Goal: Information Seeking & Learning: Learn about a topic

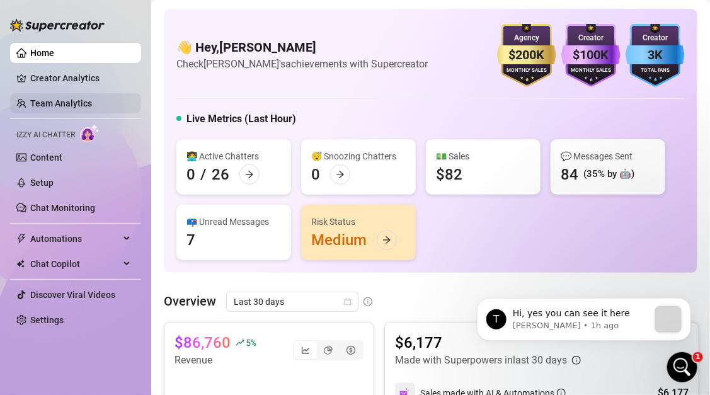
click at [47, 108] on link "Team Analytics" at bounding box center [61, 103] width 62 height 10
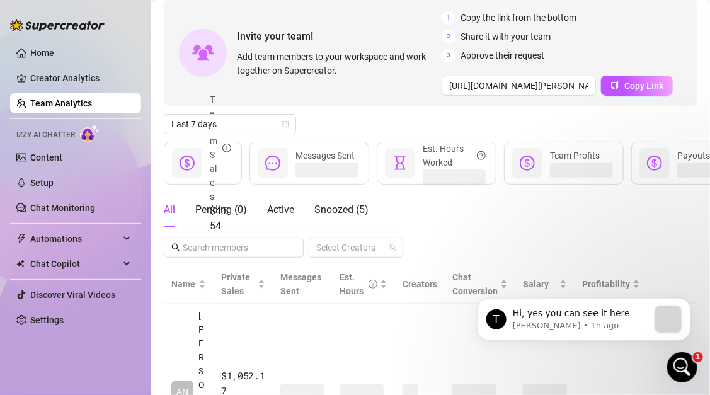
scroll to position [62, 0]
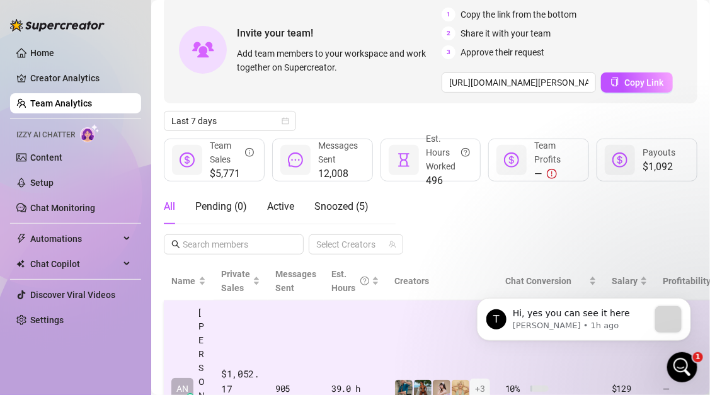
click at [326, 349] on td "39.0 h" at bounding box center [355, 388] width 63 height 177
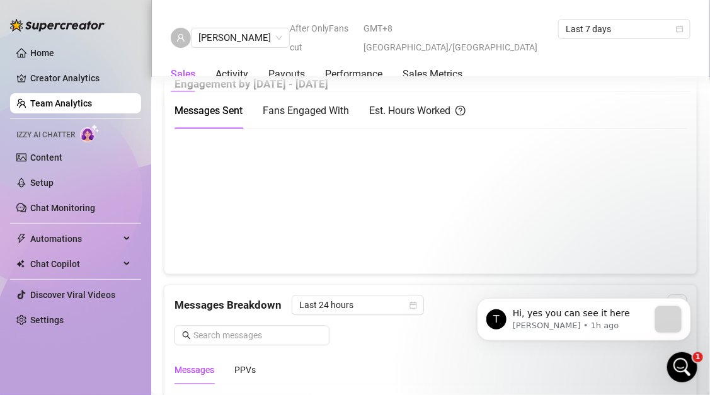
scroll to position [637, 0]
click at [426, 254] on canvas at bounding box center [430, 201] width 513 height 126
click at [429, 251] on canvas at bounding box center [430, 201] width 513 height 126
click at [429, 252] on canvas at bounding box center [430, 201] width 513 height 126
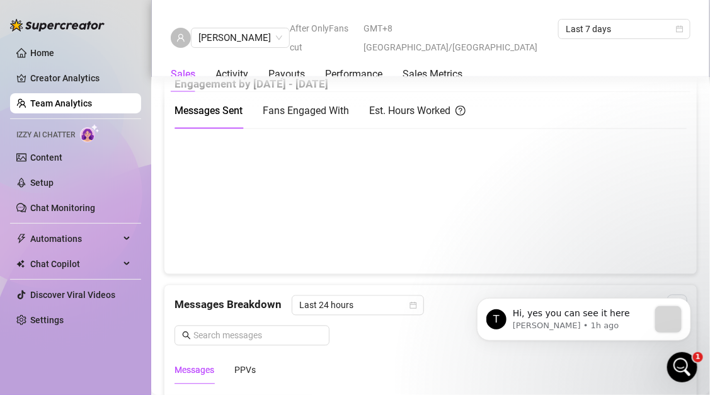
click at [397, 251] on canvas at bounding box center [430, 201] width 513 height 126
click at [394, 251] on canvas at bounding box center [430, 201] width 513 height 126
click at [348, 285] on div "Messages Breakdown Last 24 hours Messages PPVs" at bounding box center [430, 334] width 532 height 99
click at [349, 285] on div "Messages Breakdown Last 24 hours Messages PPVs" at bounding box center [430, 334] width 532 height 99
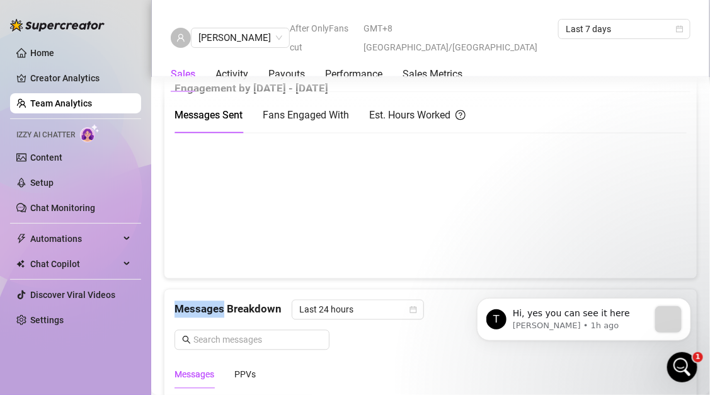
scroll to position [616, 0]
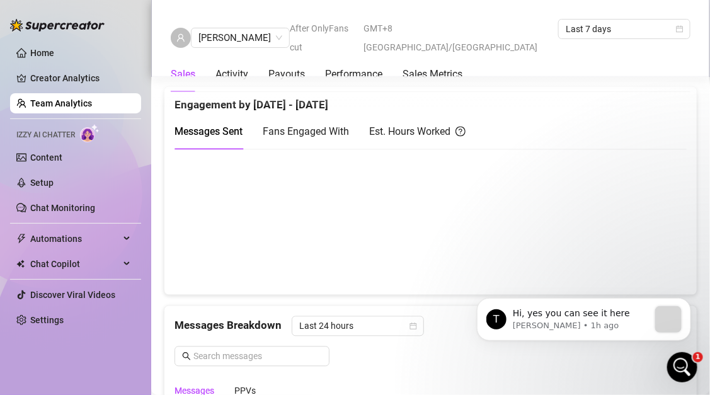
click at [324, 139] on div "Fans Engaged With" at bounding box center [306, 132] width 86 height 36
click at [410, 138] on div "Est. Hours Worked" at bounding box center [417, 132] width 96 height 36
click at [224, 126] on span "Messages Sent" at bounding box center [208, 132] width 68 height 12
click at [246, 67] on div "Activity" at bounding box center [231, 74] width 33 height 15
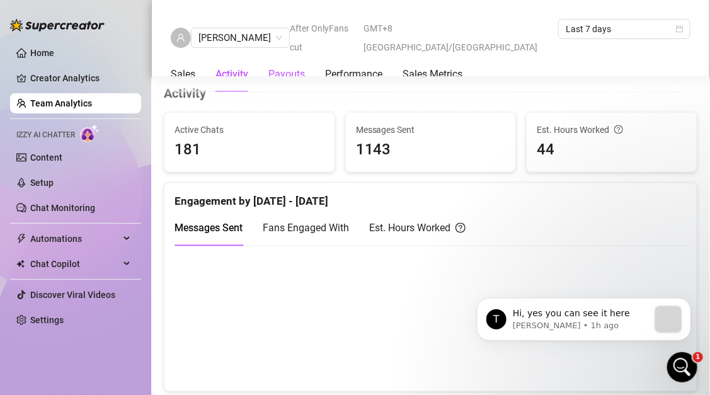
click at [290, 67] on div "Payouts" at bounding box center [286, 74] width 37 height 15
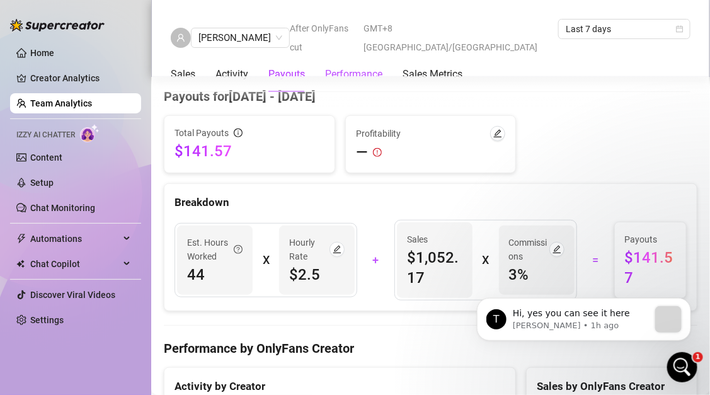
click at [350, 67] on div "Performance" at bounding box center [353, 74] width 57 height 15
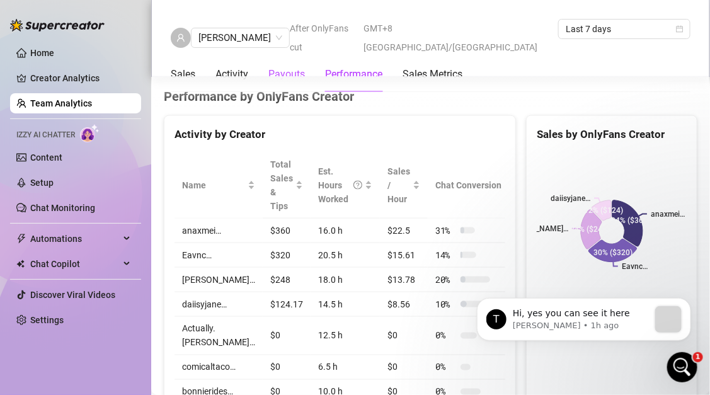
click at [298, 67] on div "Payouts" at bounding box center [286, 74] width 37 height 15
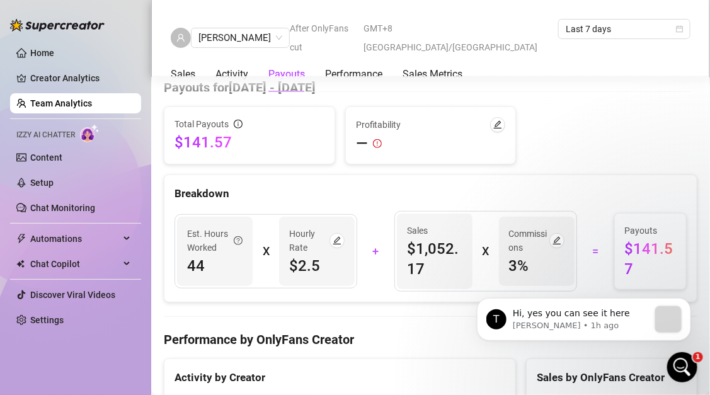
scroll to position [1550, 0]
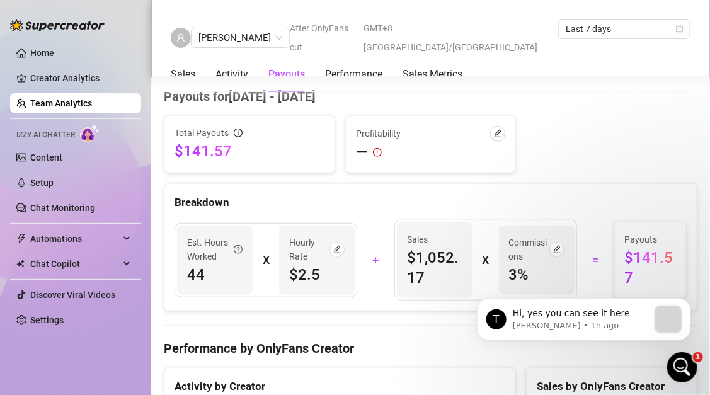
click at [463, 144] on div "—" at bounding box center [431, 152] width 150 height 20
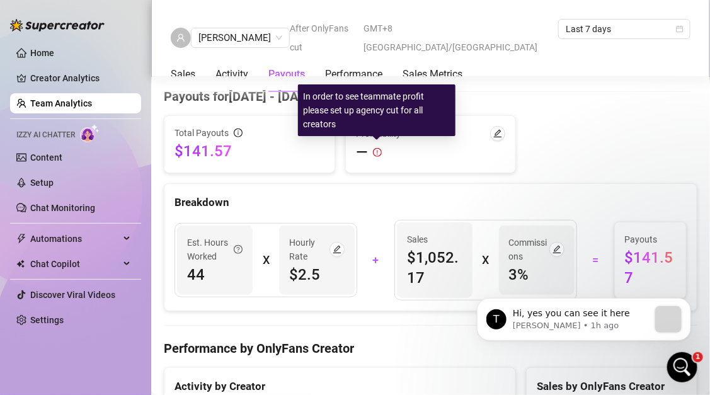
click at [375, 148] on icon "exclamation-circle" at bounding box center [377, 152] width 9 height 9
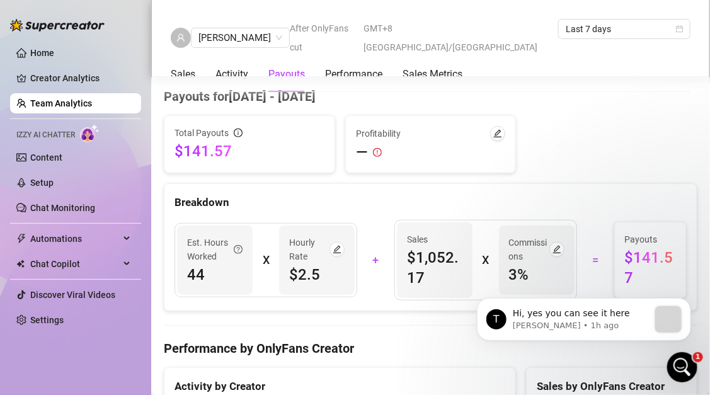
scroll to position [1531, 0]
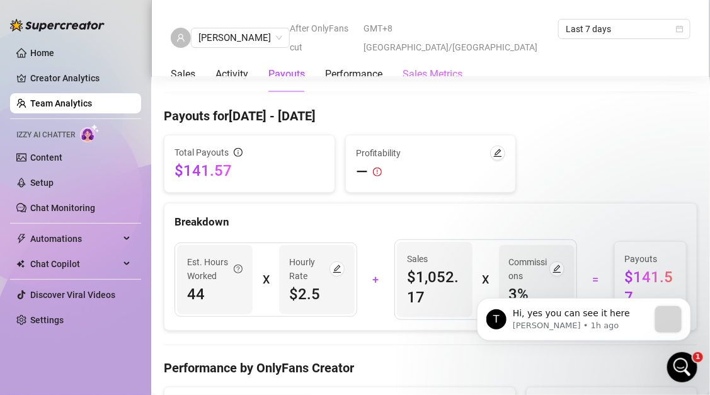
click at [428, 68] on div "Sales Metrics" at bounding box center [432, 74] width 60 height 35
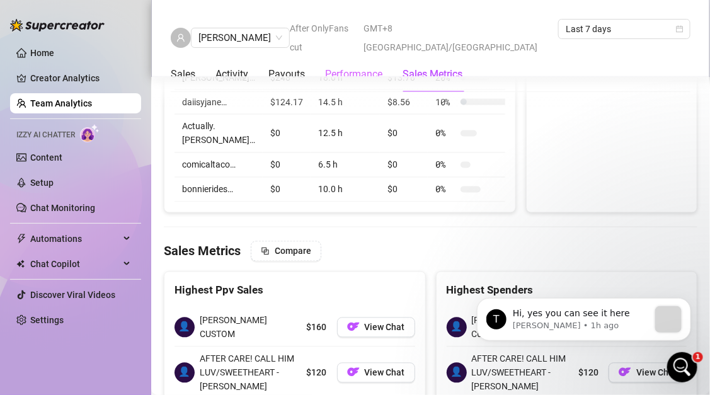
scroll to position [2147, 0]
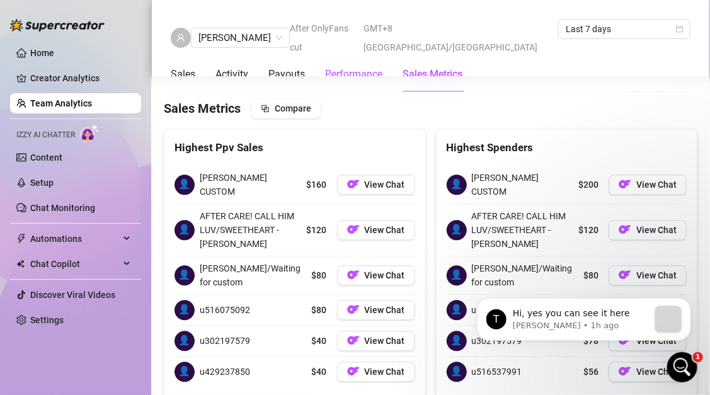
click at [370, 67] on div "Performance" at bounding box center [353, 74] width 57 height 15
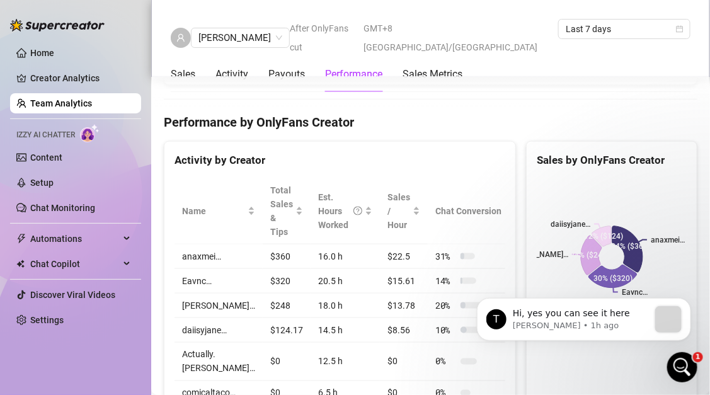
scroll to position [1692, 0]
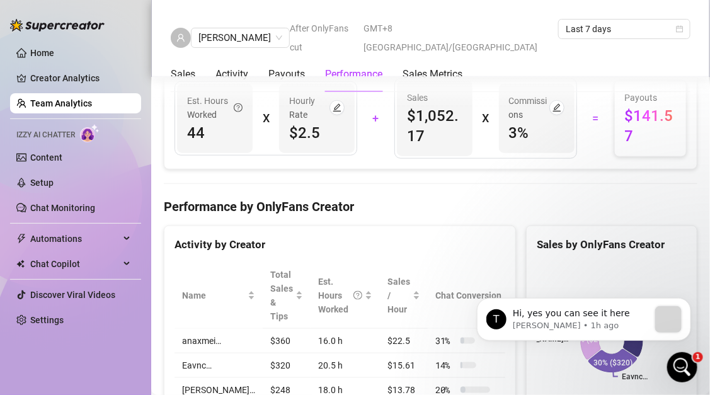
click at [331, 67] on div "Performance" at bounding box center [353, 74] width 57 height 15
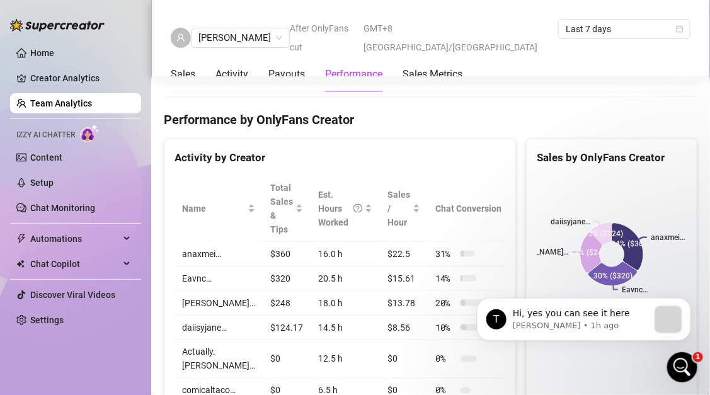
scroll to position [1802, 0]
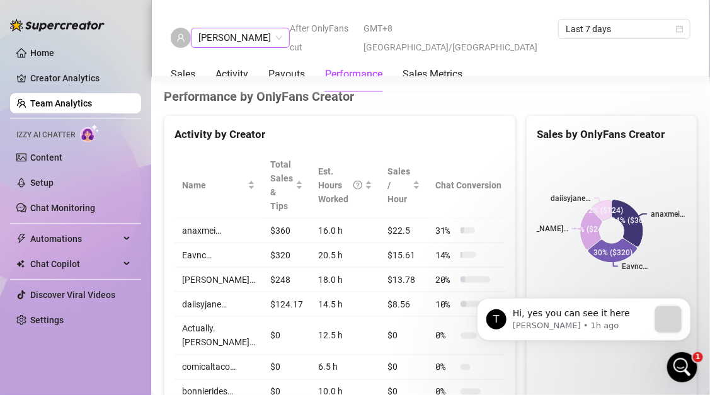
click at [258, 30] on span "[PERSON_NAME]" at bounding box center [240, 37] width 84 height 19
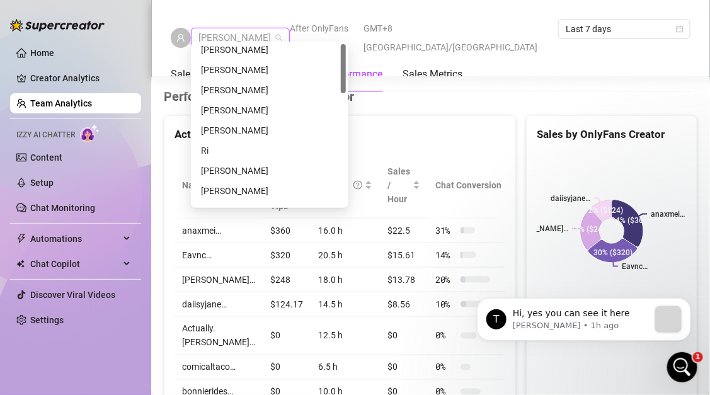
scroll to position [0, 0]
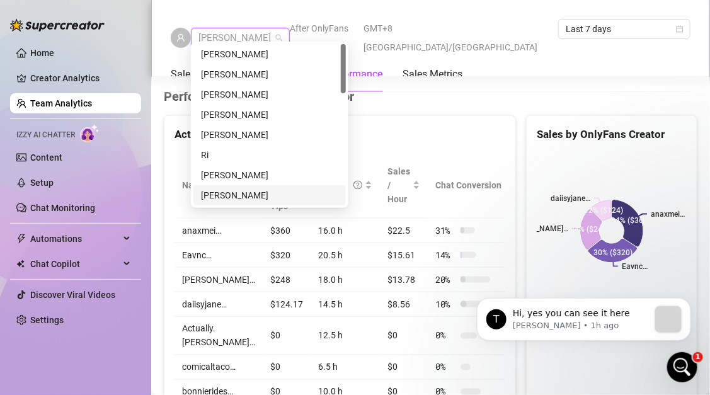
click at [258, 188] on div "[PERSON_NAME]" at bounding box center [269, 195] width 152 height 20
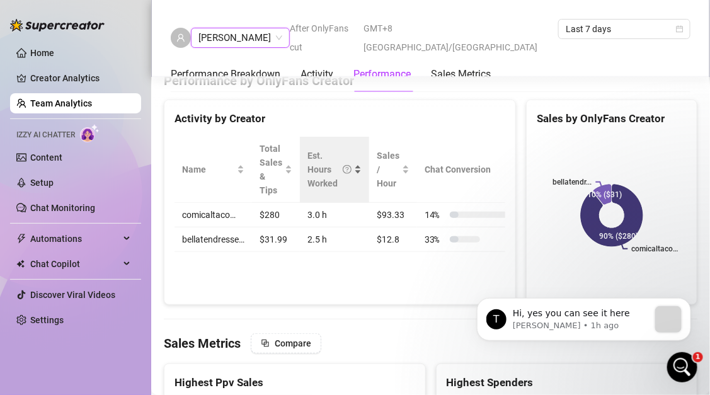
scroll to position [1535, 0]
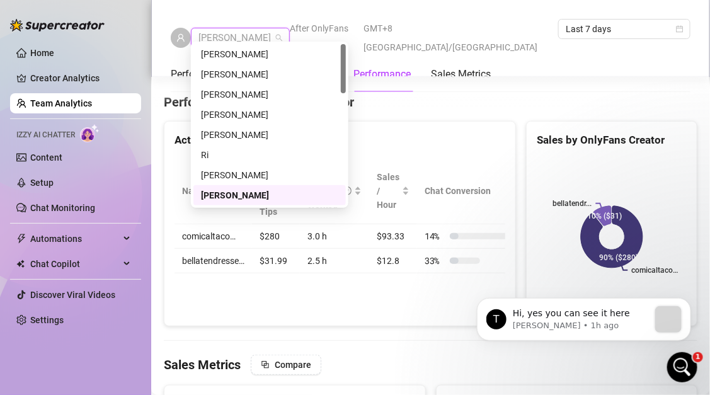
click at [224, 28] on span "[PERSON_NAME]" at bounding box center [240, 37] width 84 height 19
click at [232, 98] on div "[PERSON_NAME]" at bounding box center [269, 95] width 137 height 14
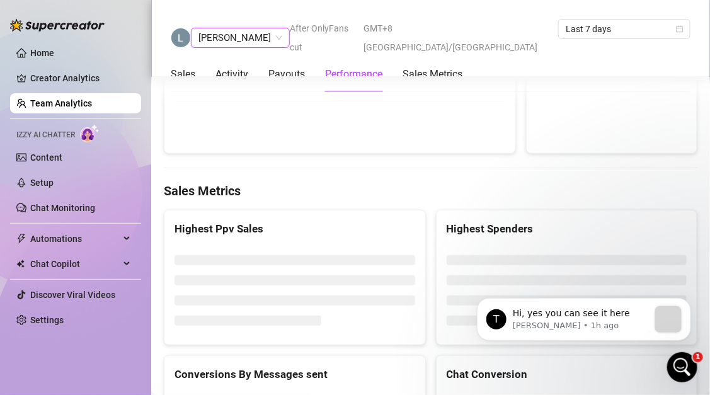
scroll to position [1535, 0]
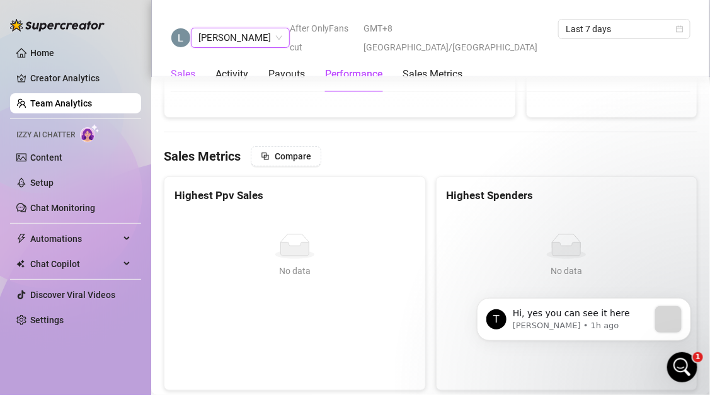
click at [192, 67] on div "Sales" at bounding box center [183, 74] width 25 height 15
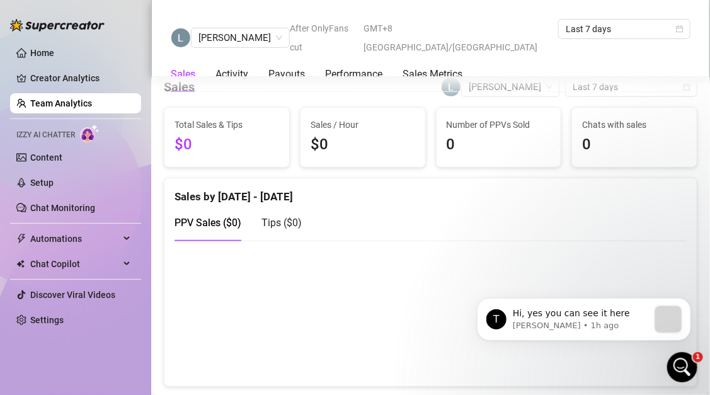
scroll to position [159, 0]
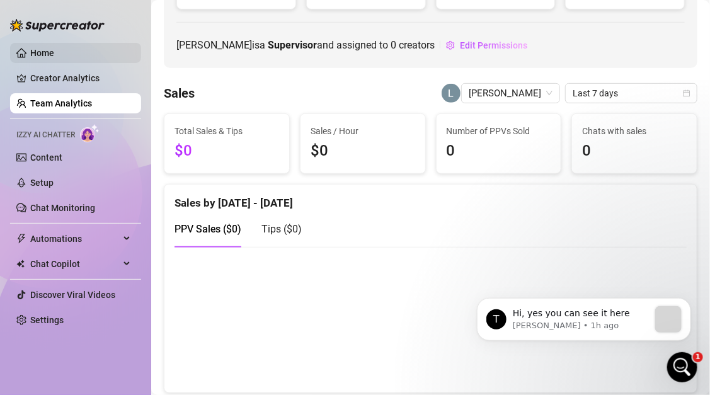
click at [40, 50] on link "Home" at bounding box center [42, 53] width 24 height 10
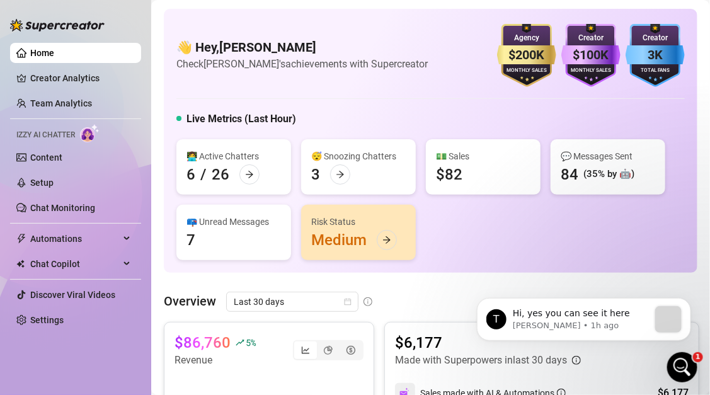
click at [377, 167] on div "😴 Snoozing Chatters 3" at bounding box center [358, 166] width 115 height 55
click at [367, 157] on div "😴 Snoozing Chatters" at bounding box center [358, 156] width 94 height 14
click at [342, 174] on icon "arrow-right" at bounding box center [340, 174] width 8 height 7
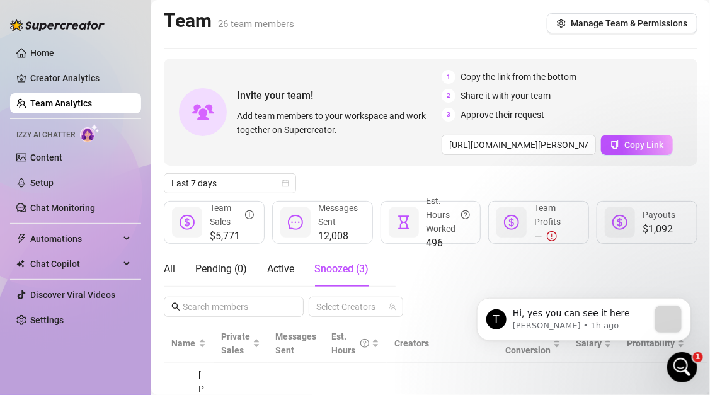
click at [91, 99] on link "Team Analytics" at bounding box center [61, 103] width 62 height 10
click at [104, 72] on link "Creator Analytics" at bounding box center [80, 78] width 101 height 20
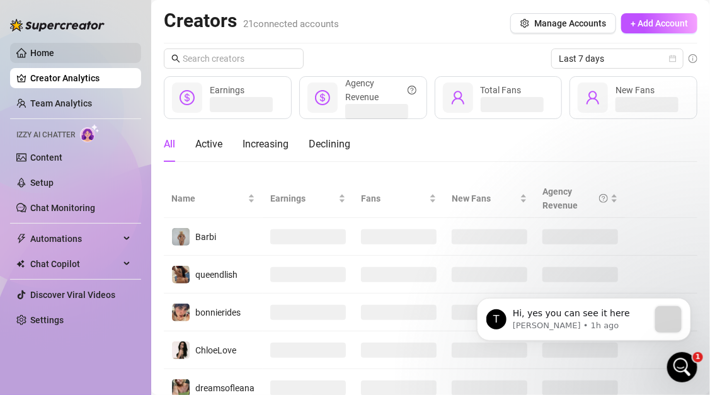
click at [54, 52] on link "Home" at bounding box center [42, 53] width 24 height 10
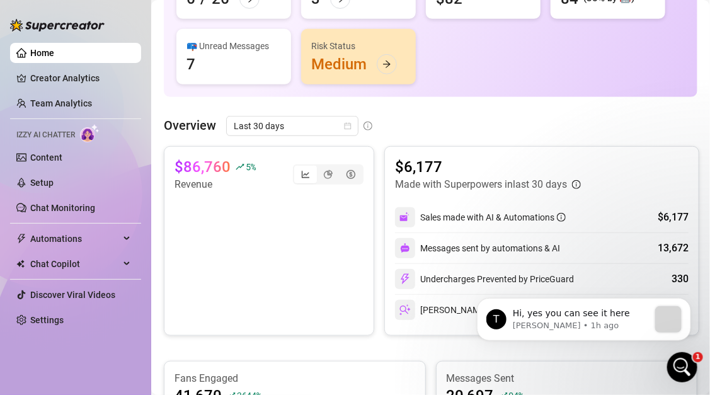
scroll to position [183, 0]
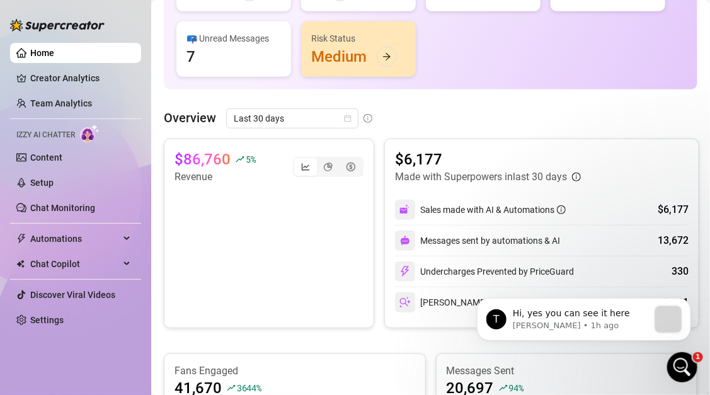
click at [263, 61] on div "📪 Unread Messages 7" at bounding box center [233, 48] width 115 height 55
click at [200, 47] on div "📪 Unread Messages 7" at bounding box center [233, 48] width 115 height 55
click at [222, 55] on div "📪 Unread Messages 7" at bounding box center [233, 48] width 115 height 55
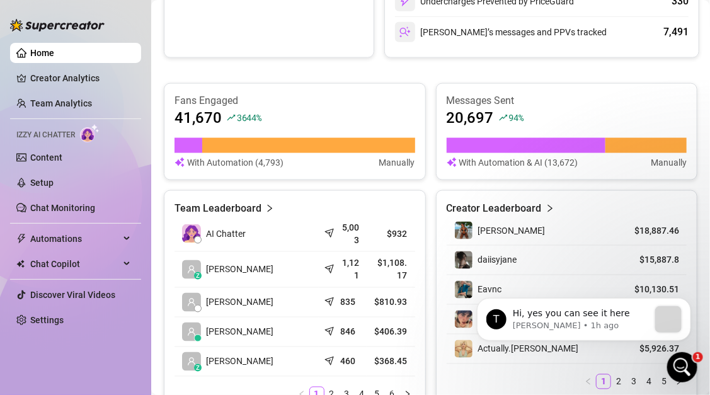
scroll to position [458, 0]
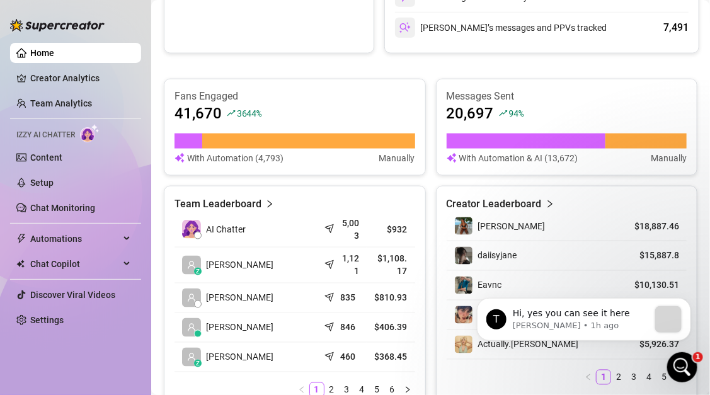
click at [290, 263] on td "z [PERSON_NAME]" at bounding box center [246, 265] width 144 height 36
click at [384, 264] on article "$1,108.17" at bounding box center [390, 265] width 33 height 25
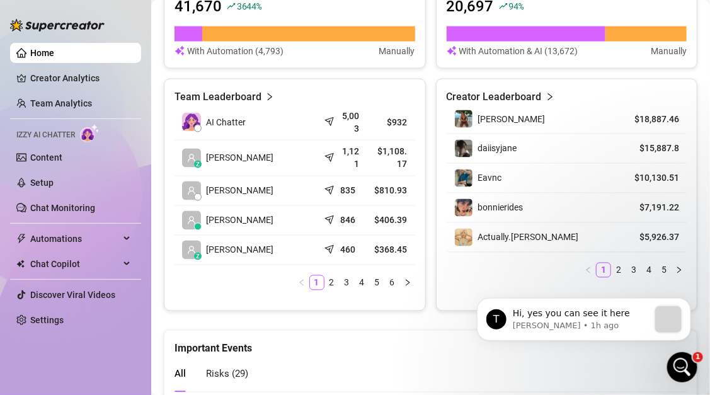
scroll to position [566, 0]
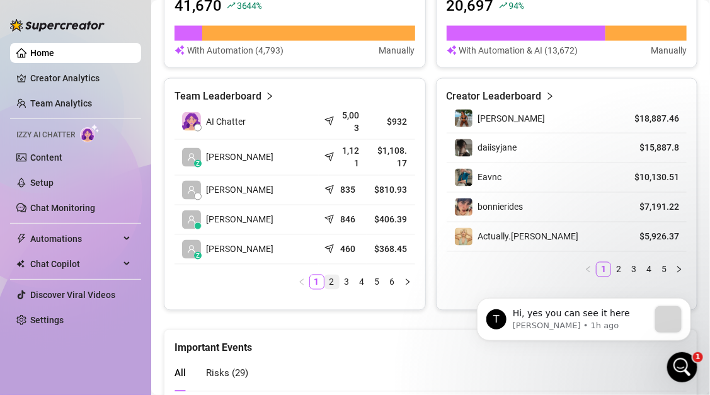
click at [334, 279] on link "2" at bounding box center [332, 282] width 14 height 14
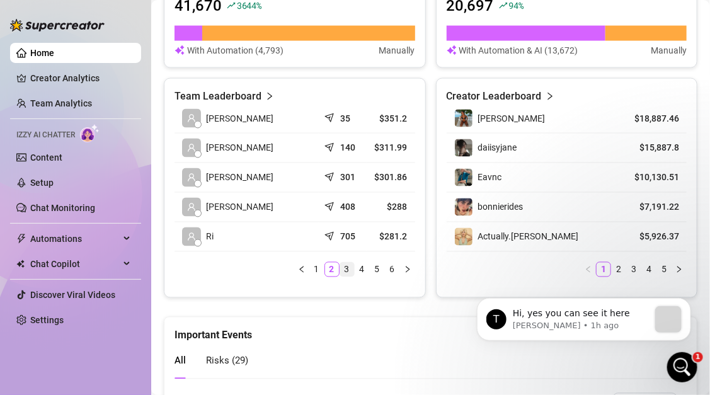
click at [343, 264] on link "3" at bounding box center [347, 270] width 14 height 14
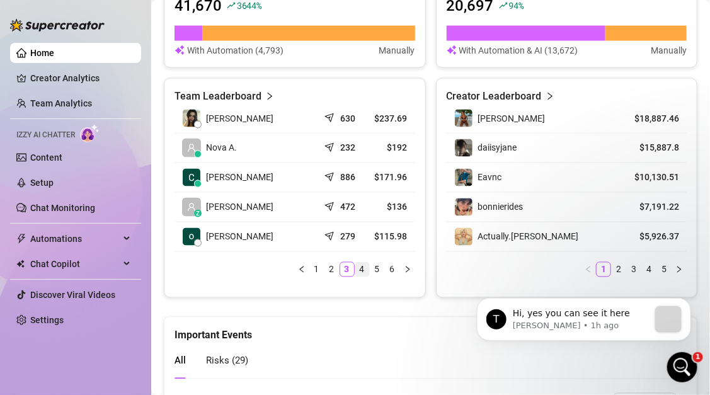
click at [363, 263] on link "4" at bounding box center [362, 270] width 14 height 14
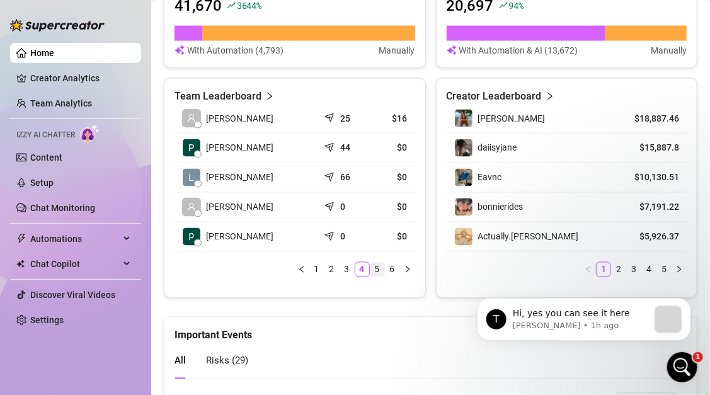
click at [377, 269] on link "5" at bounding box center [377, 270] width 14 height 14
click at [392, 269] on link "6" at bounding box center [392, 270] width 14 height 14
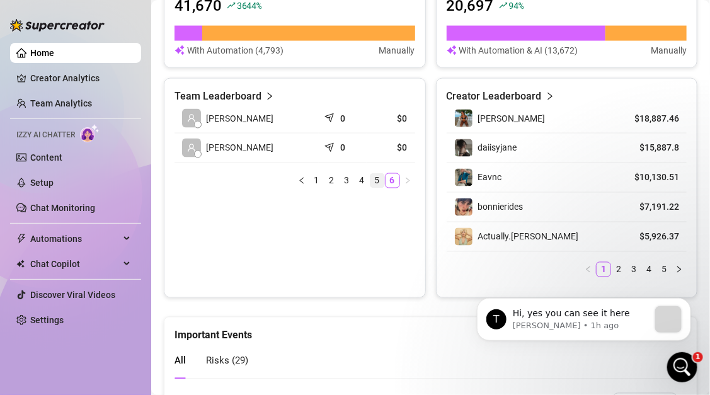
click at [373, 181] on link "5" at bounding box center [377, 181] width 14 height 14
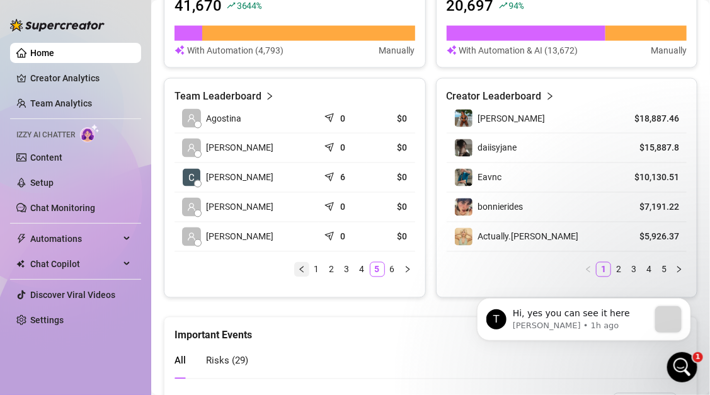
click at [305, 268] on button "button" at bounding box center [301, 269] width 15 height 15
click at [318, 266] on link "1" at bounding box center [317, 270] width 14 height 14
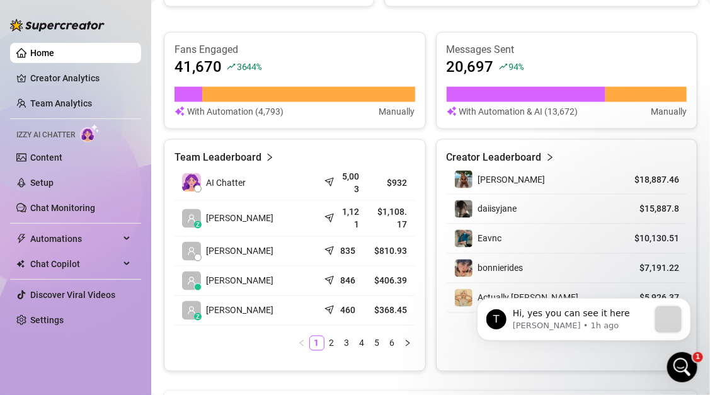
scroll to position [504, 0]
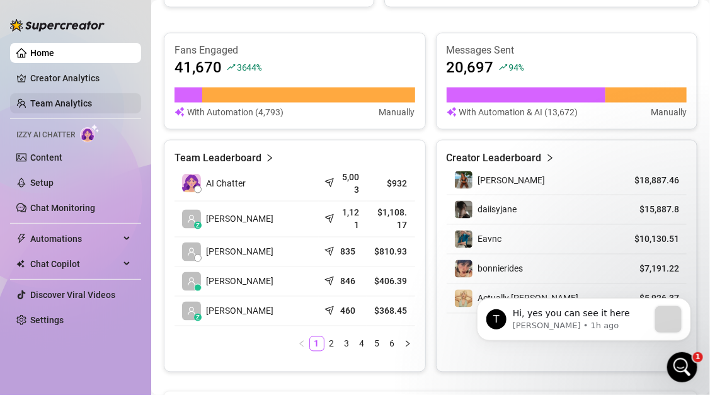
click at [86, 98] on link "Team Analytics" at bounding box center [61, 103] width 62 height 10
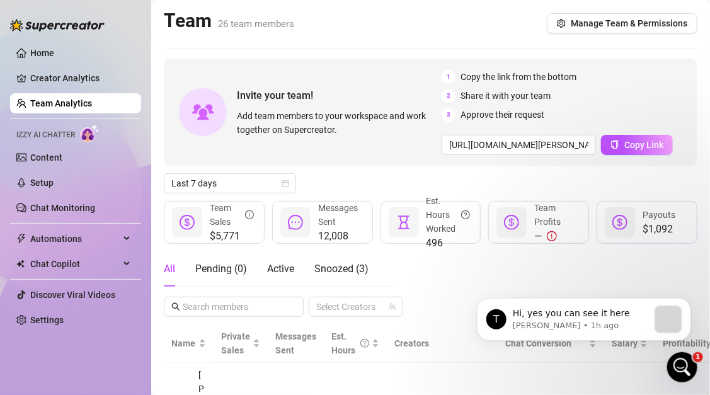
click at [226, 235] on span "$5,771" at bounding box center [232, 236] width 44 height 15
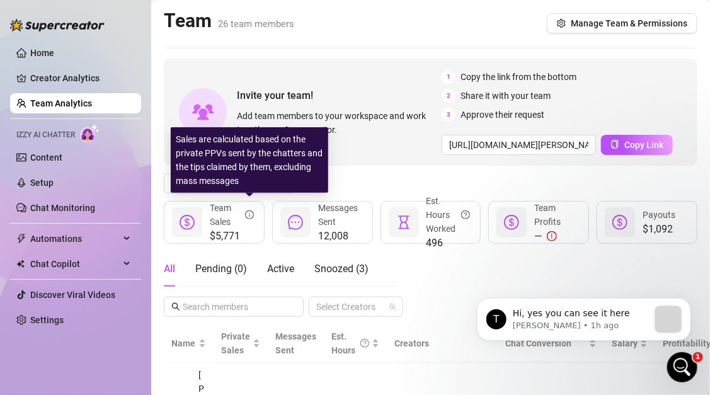
click at [247, 219] on span "info-circle" at bounding box center [249, 215] width 9 height 28
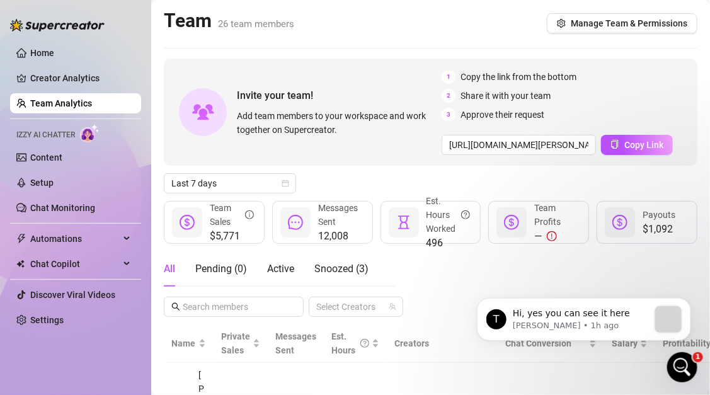
click at [324, 224] on span "Messages Sent" at bounding box center [338, 215] width 40 height 24
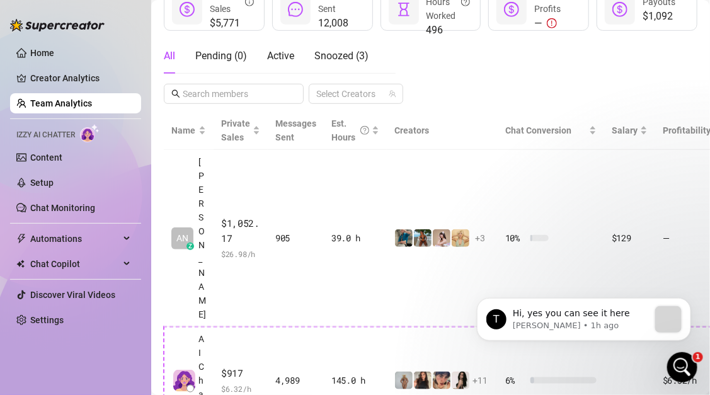
scroll to position [215, 0]
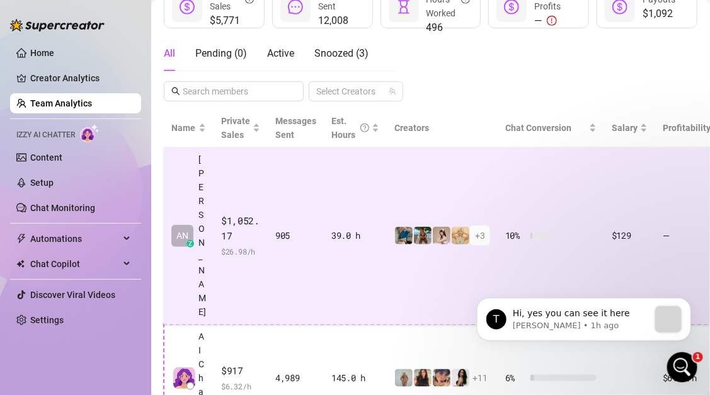
click at [304, 229] on div "905" at bounding box center [295, 236] width 41 height 14
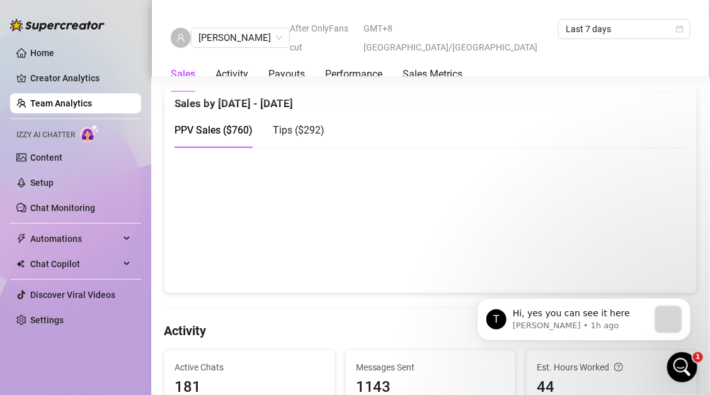
scroll to position [286, 0]
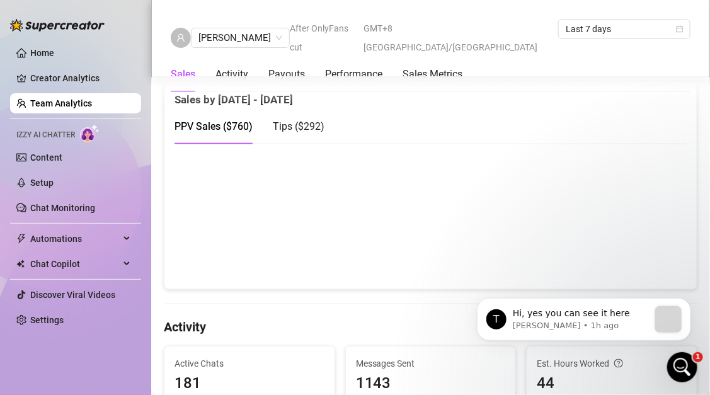
click at [667, 258] on canvas at bounding box center [430, 216] width 513 height 126
